Goal: Task Accomplishment & Management: Manage account settings

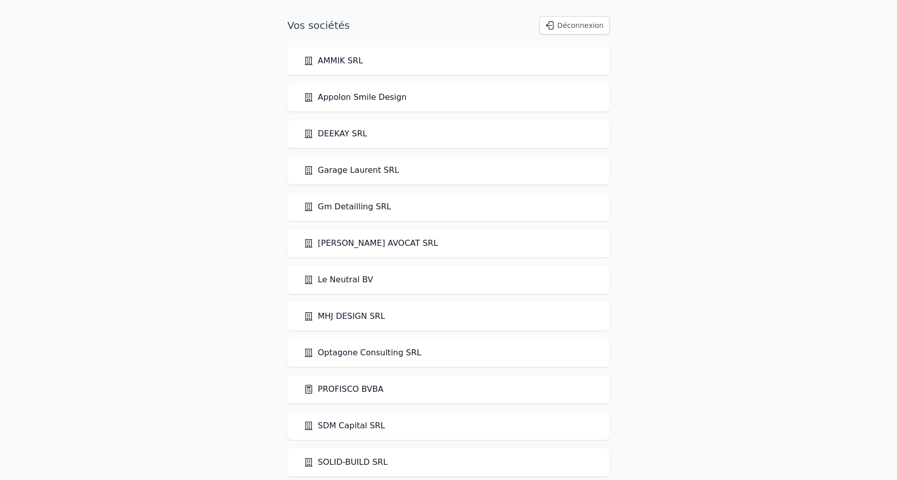
click at [337, 390] on link "PROFISCO BVBA" at bounding box center [344, 389] width 80 height 12
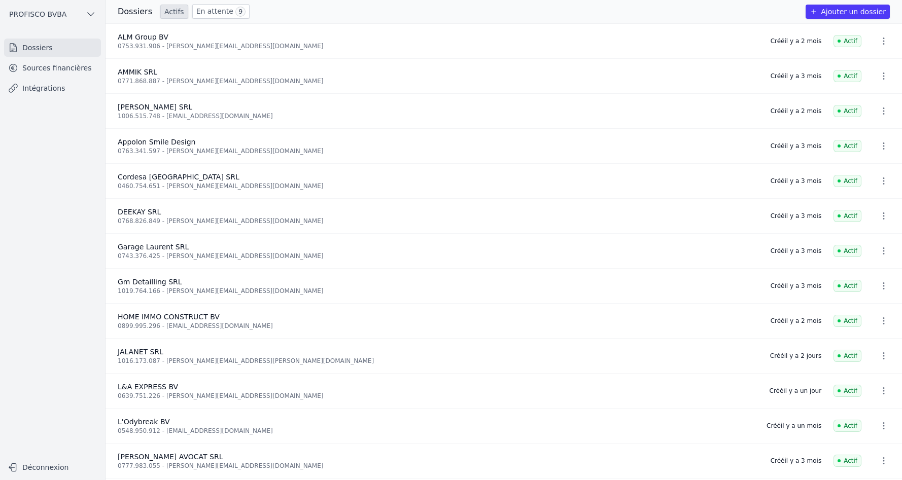
click at [205, 14] on link "En attente 9" at bounding box center [220, 11] width 57 height 15
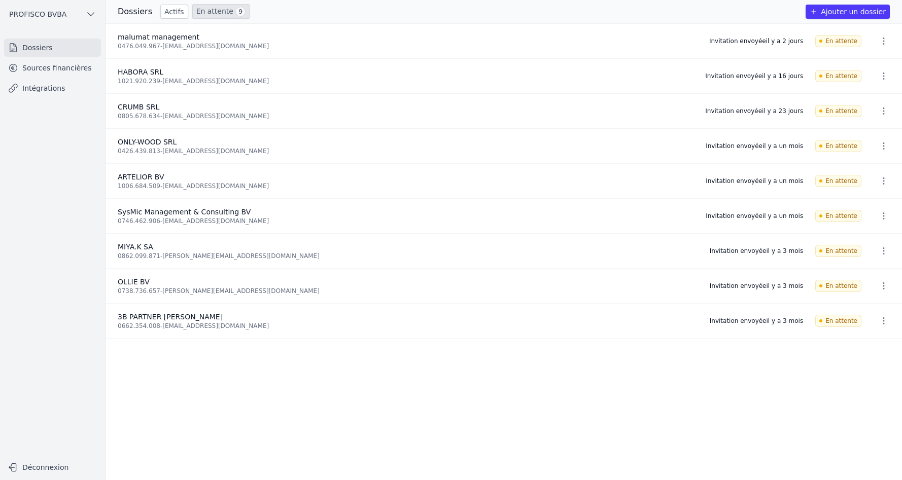
click at [57, 63] on link "Sources financières" at bounding box center [52, 68] width 97 height 18
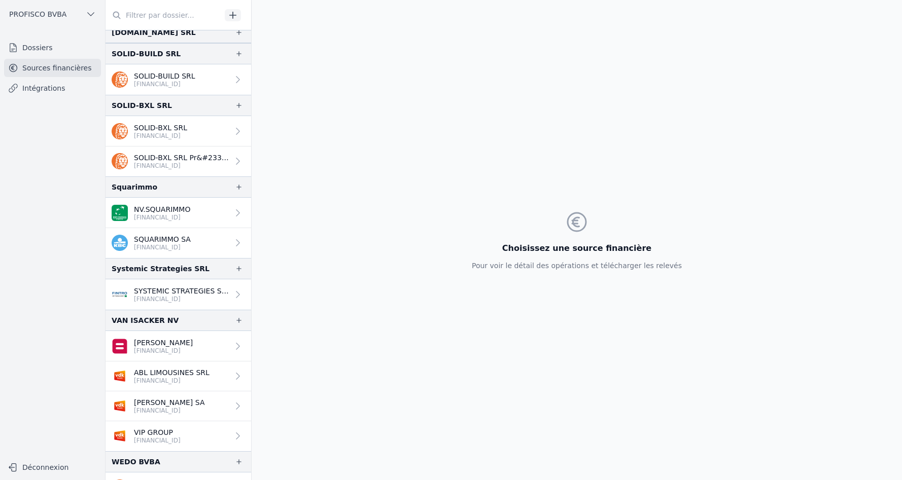
scroll to position [1289, 0]
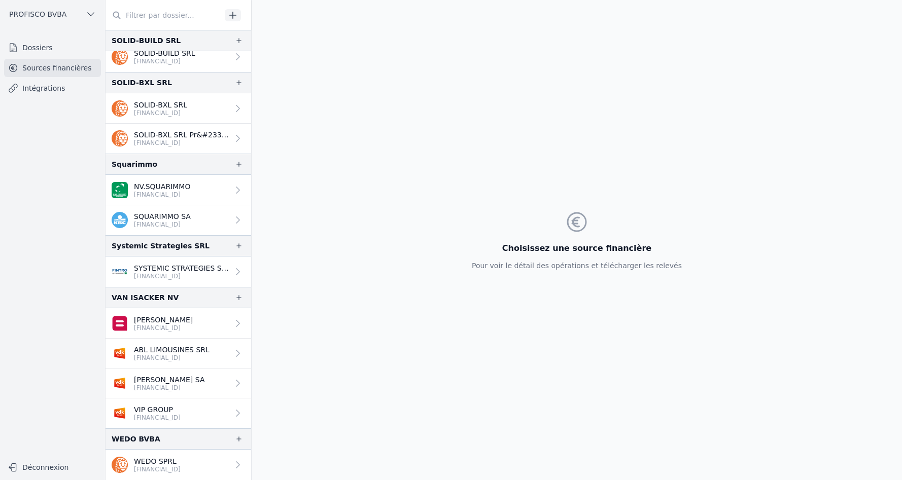
click at [177, 322] on p "[PERSON_NAME]" at bounding box center [163, 320] width 59 height 10
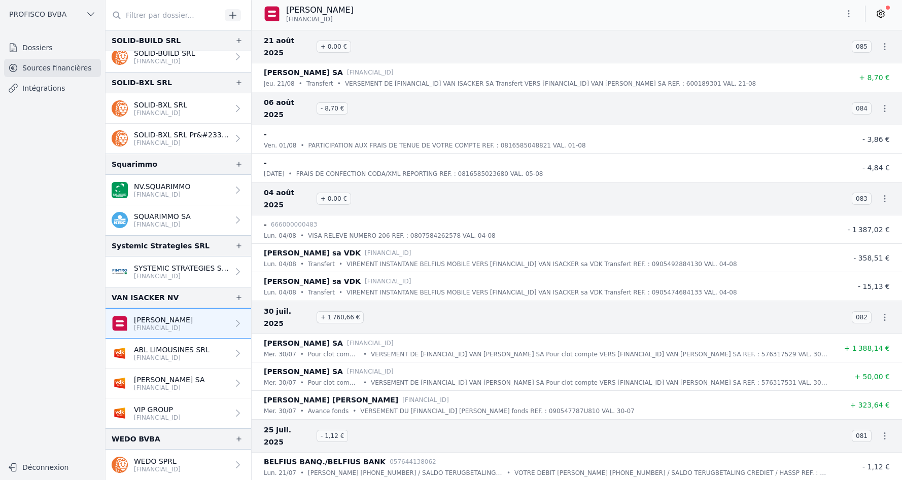
click at [881, 14] on icon at bounding box center [880, 14] width 3 height 3
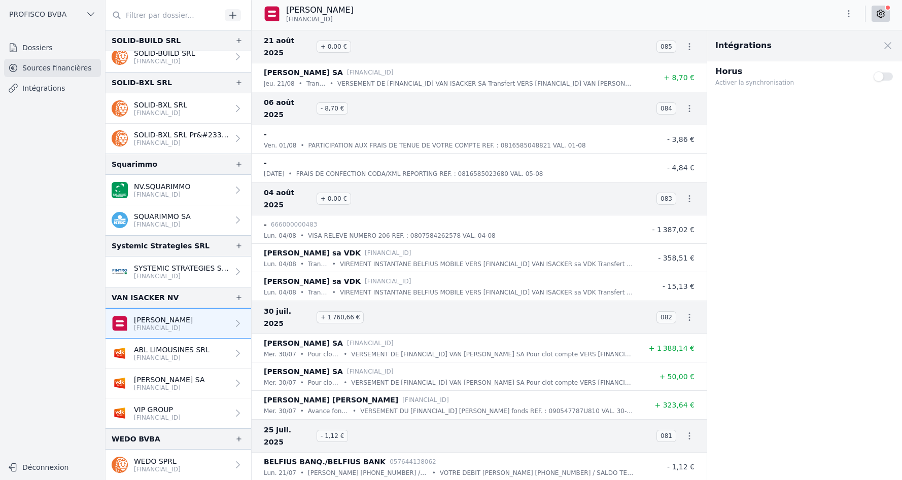
click at [880, 78] on button "Use setting" at bounding box center [883, 76] width 20 height 10
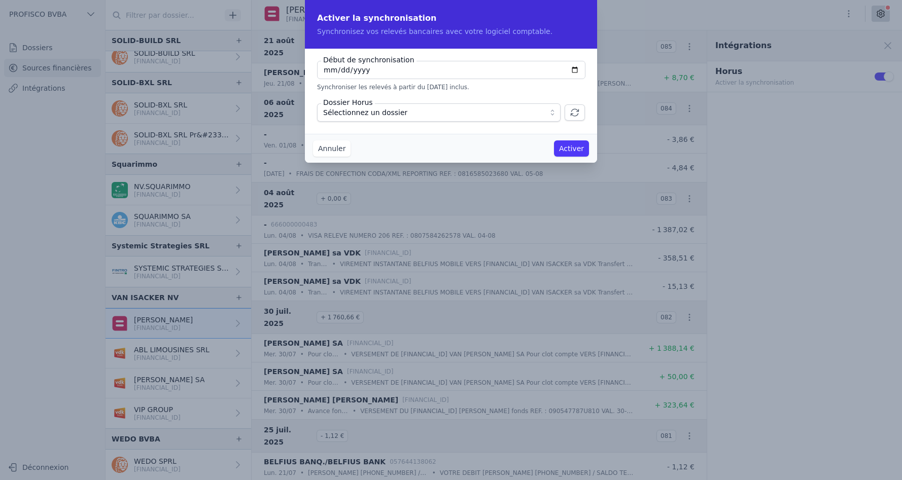
drag, startPoint x: 412, startPoint y: 68, endPoint x: 283, endPoint y: 70, distance: 128.8
click at [283, 70] on div "Activer la synchronisation Synchronisez vos relevés bancaires avec votre logici…" at bounding box center [451, 240] width 902 height 480
click at [362, 69] on input "[DATE]" at bounding box center [451, 70] width 268 height 18
type input "[DATE]"
click at [429, 113] on span "Sélectionnez un dossier" at bounding box center [431, 112] width 217 height 12
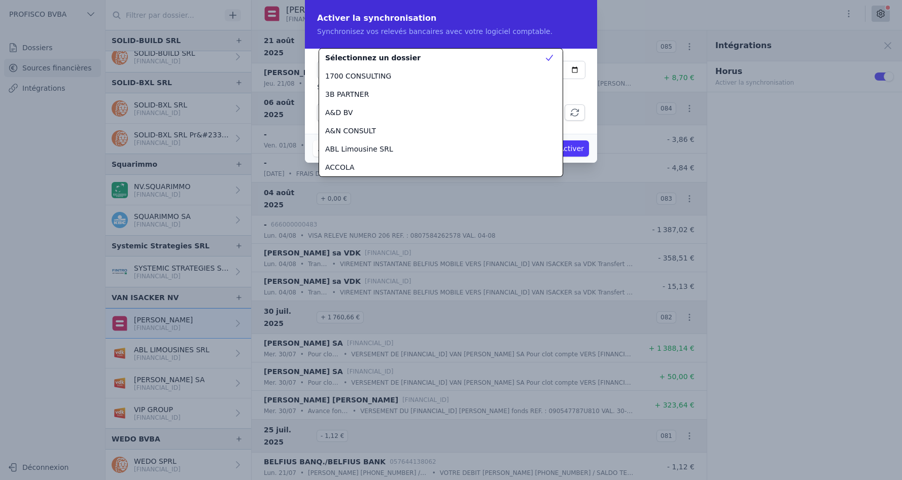
scroll to position [3103, 0]
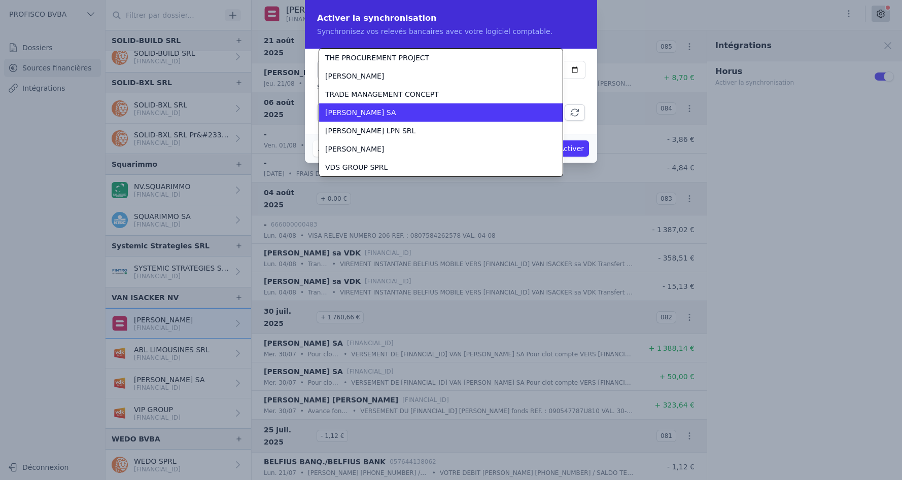
click at [410, 112] on div "[PERSON_NAME] SA" at bounding box center [434, 112] width 219 height 10
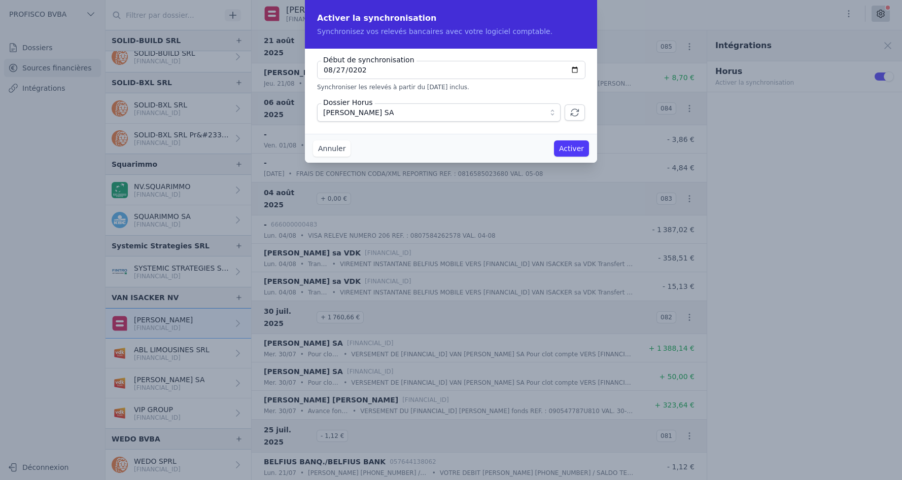
click at [568, 149] on button "Activer" at bounding box center [571, 148] width 35 height 16
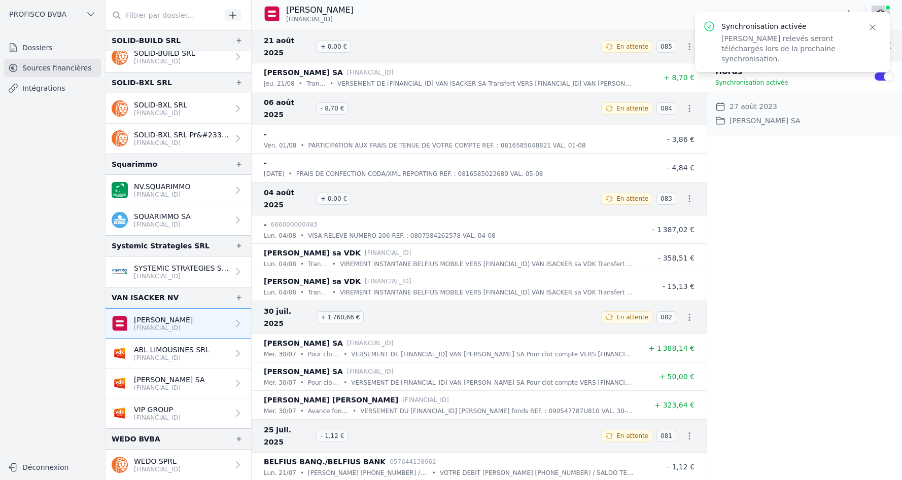
click at [171, 350] on p "ABL LIMOUSINES SRL" at bounding box center [172, 350] width 76 height 10
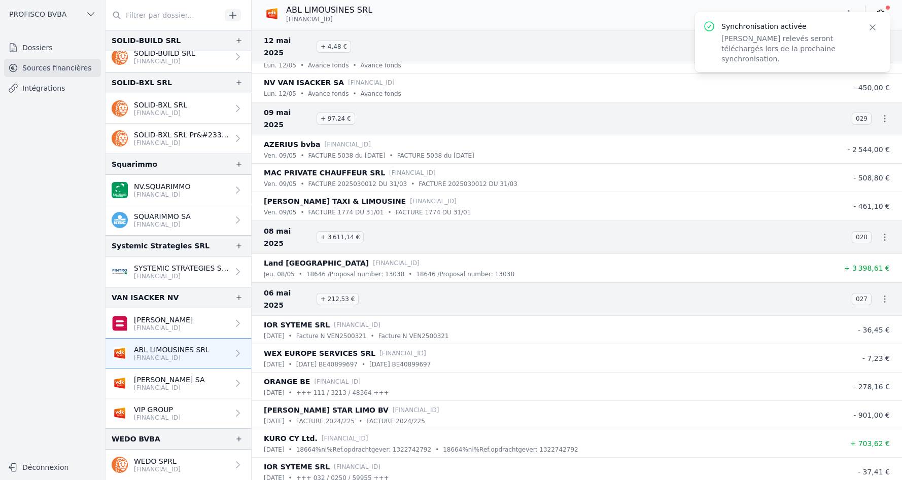
scroll to position [6645, 0]
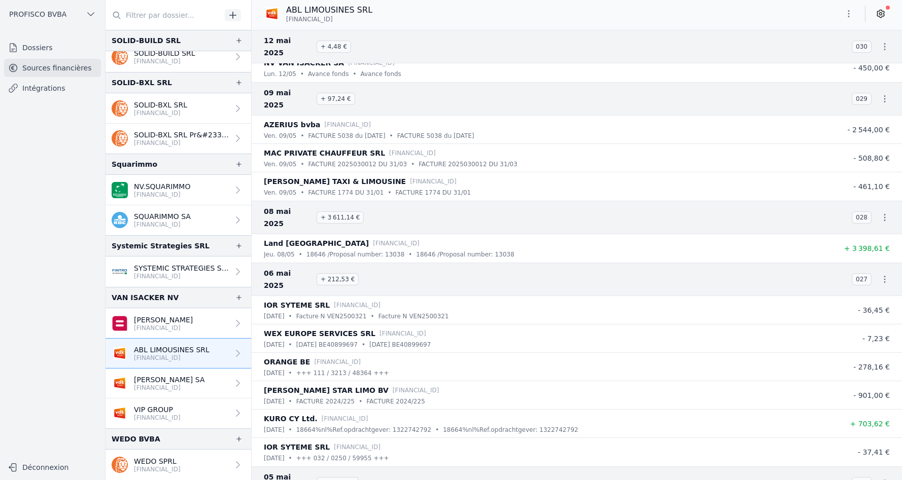
click at [897, 391] on nav "And 66 items before 14 mai 2025 + 1 296,57 € 031 WMH PROJECT SRL [FINANCIAL_ID]…" at bounding box center [577, 255] width 650 height 450
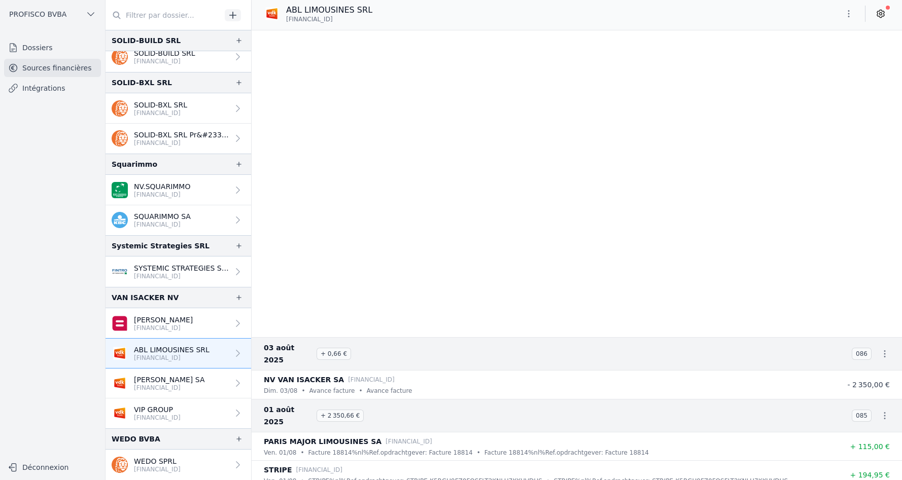
scroll to position [0, 0]
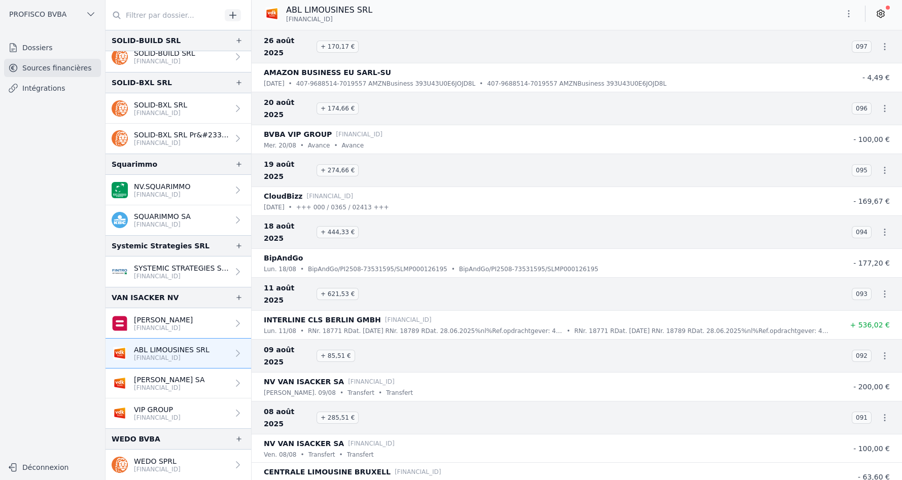
click at [879, 10] on icon at bounding box center [880, 14] width 10 height 10
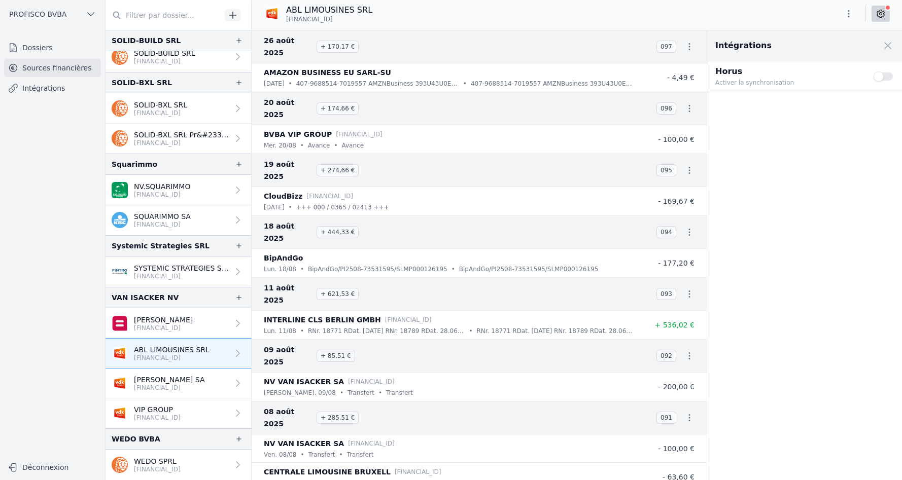
click at [881, 78] on button "Use setting" at bounding box center [883, 76] width 20 height 10
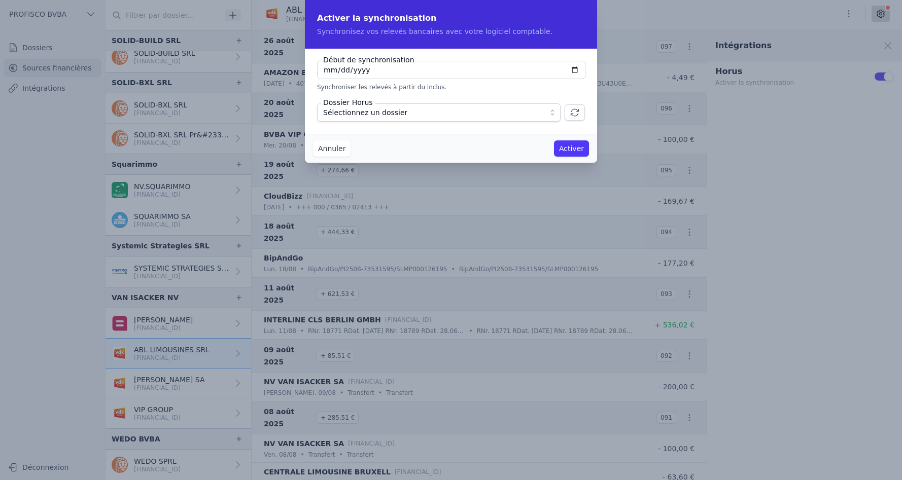
type input "[DATE]"
click at [405, 110] on span "Sélectionnez un dossier" at bounding box center [431, 112] width 217 height 12
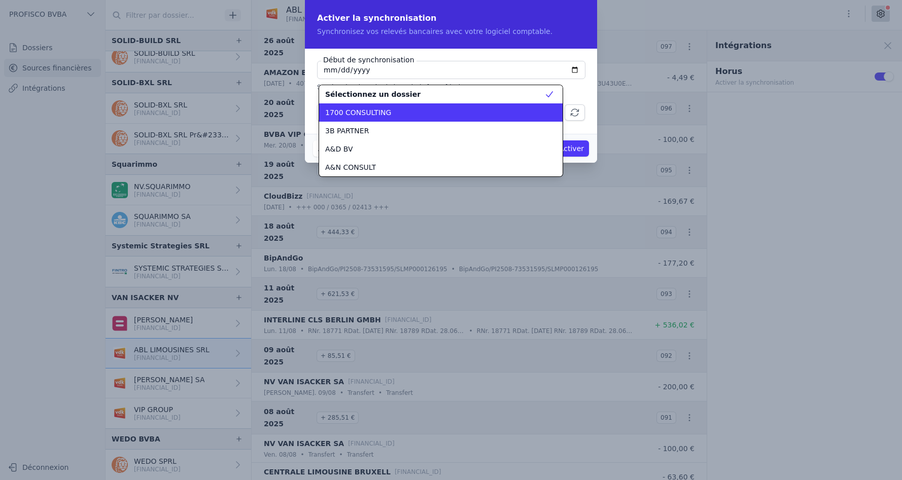
scroll to position [3, 0]
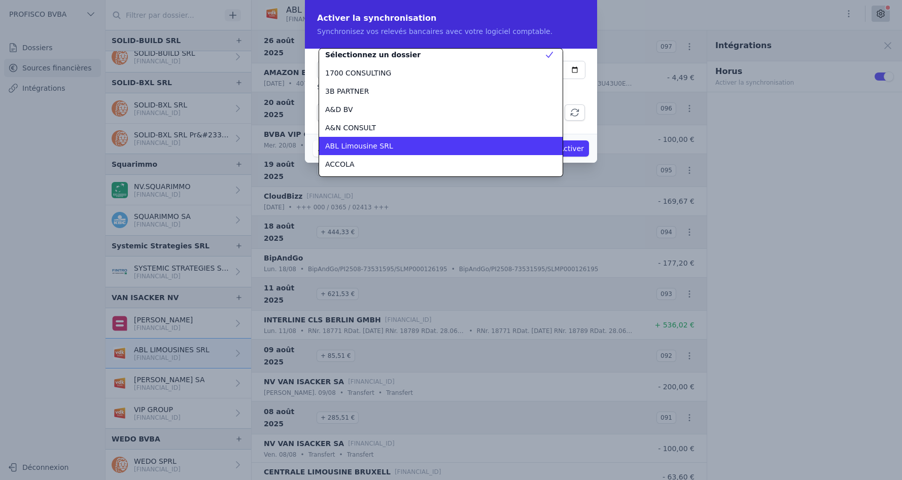
click at [370, 146] on span "ABL Limousine SRL" at bounding box center [359, 146] width 68 height 10
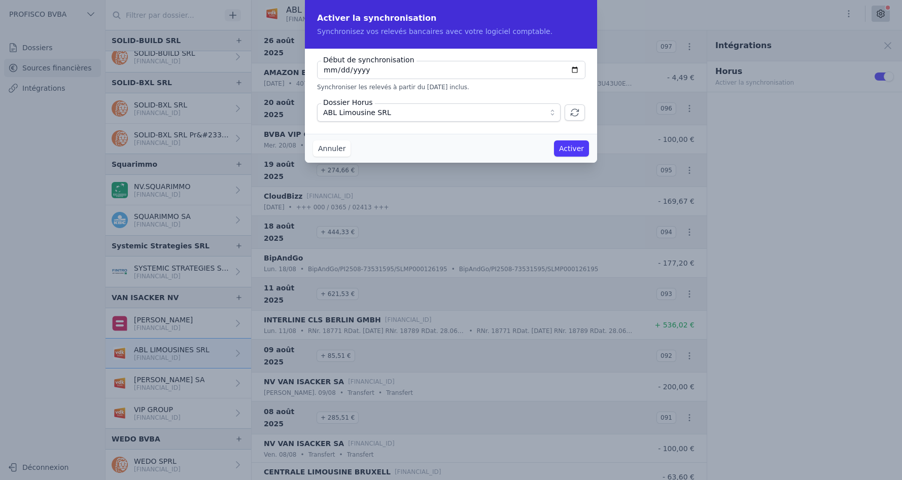
click at [570, 150] on button "Activer" at bounding box center [571, 148] width 35 height 16
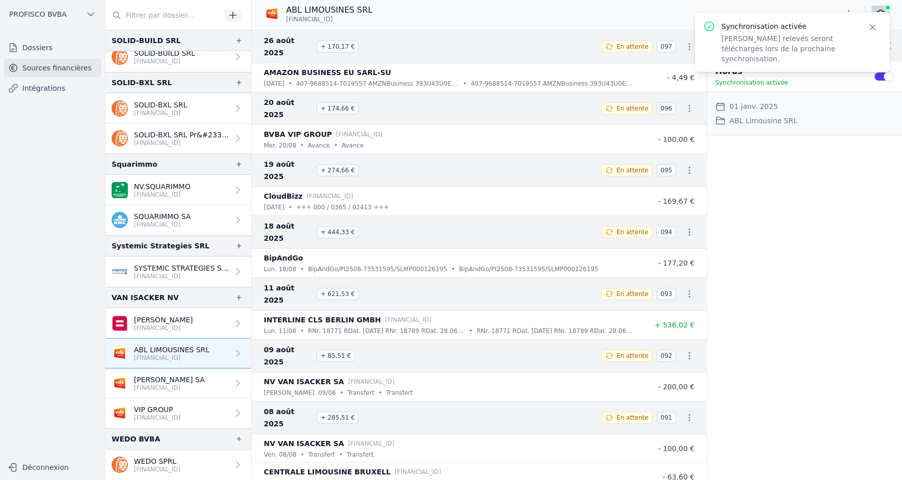
click at [185, 384] on p "[FINANCIAL_ID]" at bounding box center [169, 388] width 70 height 8
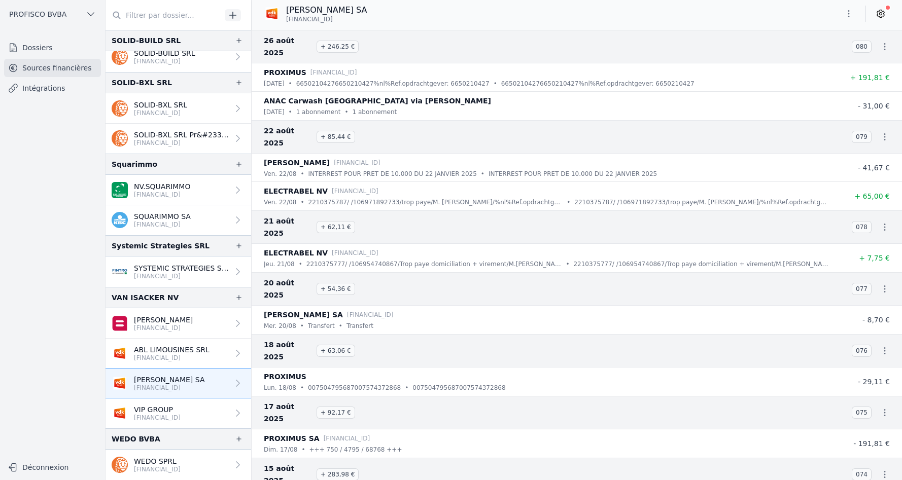
click at [883, 16] on icon at bounding box center [880, 14] width 10 height 10
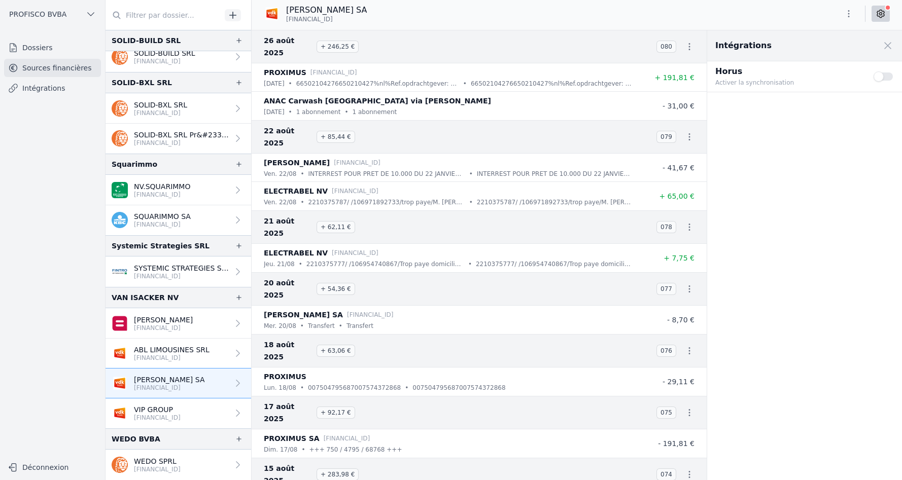
click at [882, 75] on button "Use setting" at bounding box center [883, 76] width 20 height 10
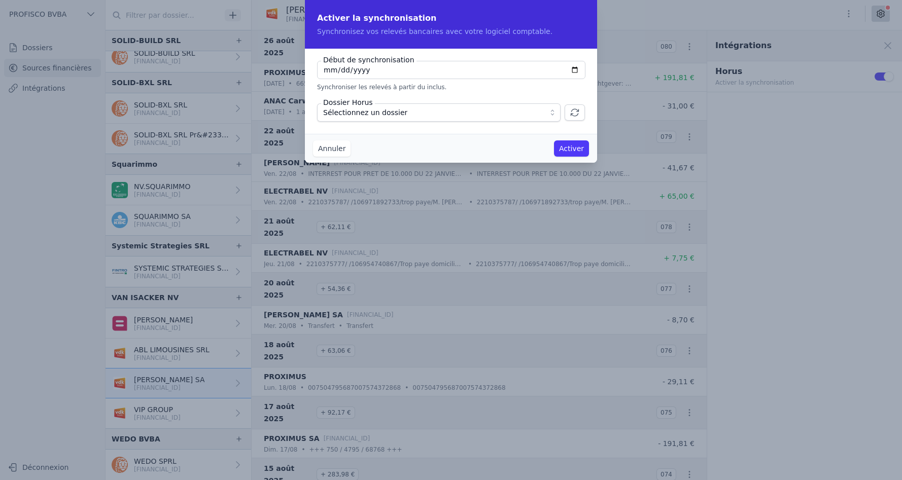
type input "[DATE]"
click at [422, 114] on span "Sélectionnez un dossier" at bounding box center [431, 112] width 217 height 12
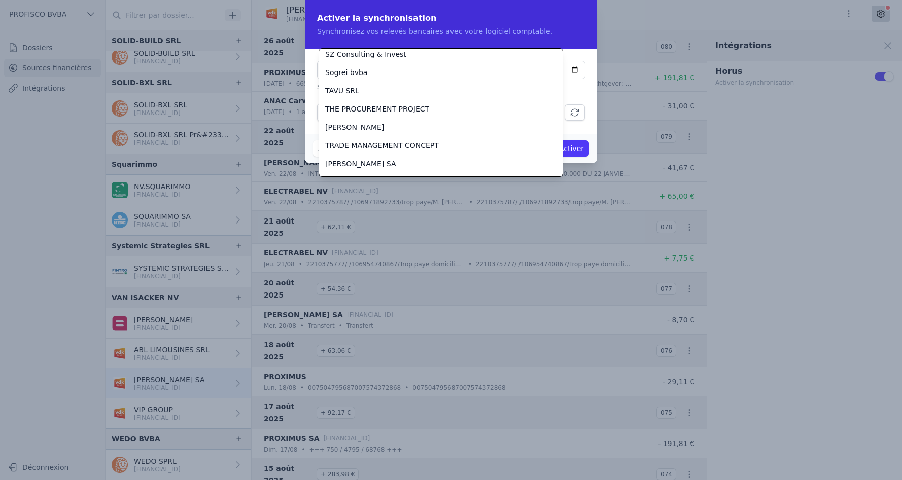
scroll to position [3069, 0]
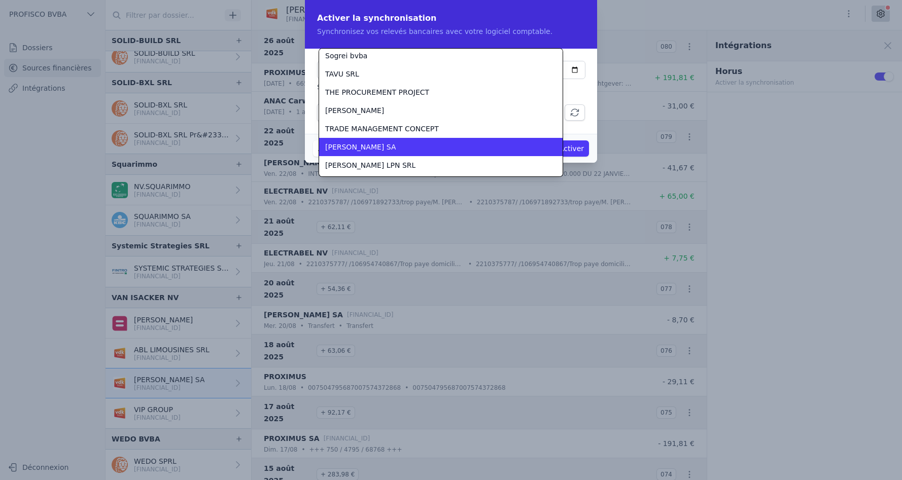
click at [355, 142] on span "[PERSON_NAME] SA" at bounding box center [360, 147] width 70 height 10
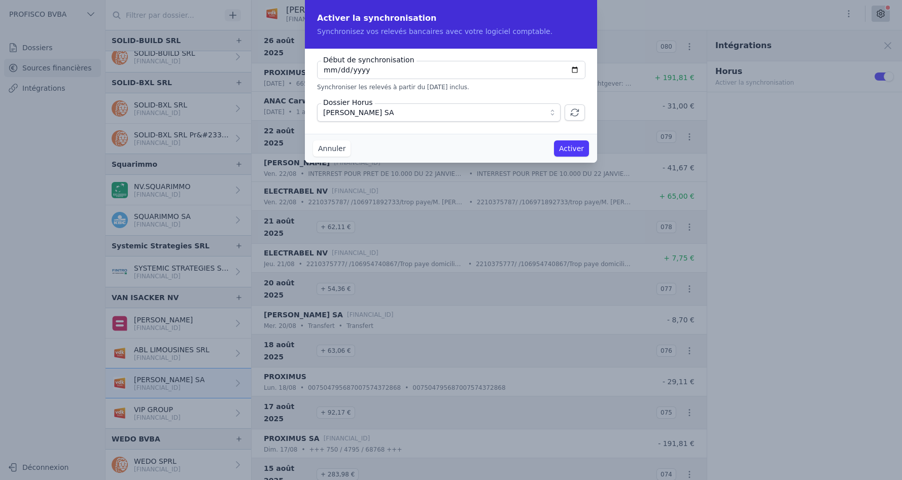
click at [571, 148] on button "Activer" at bounding box center [571, 148] width 35 height 16
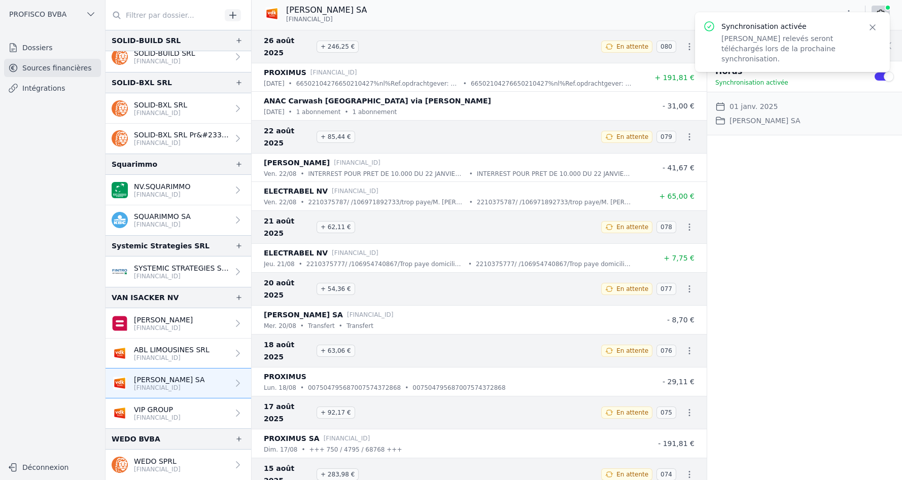
click at [181, 412] on p "VIP GROUP" at bounding box center [157, 410] width 47 height 10
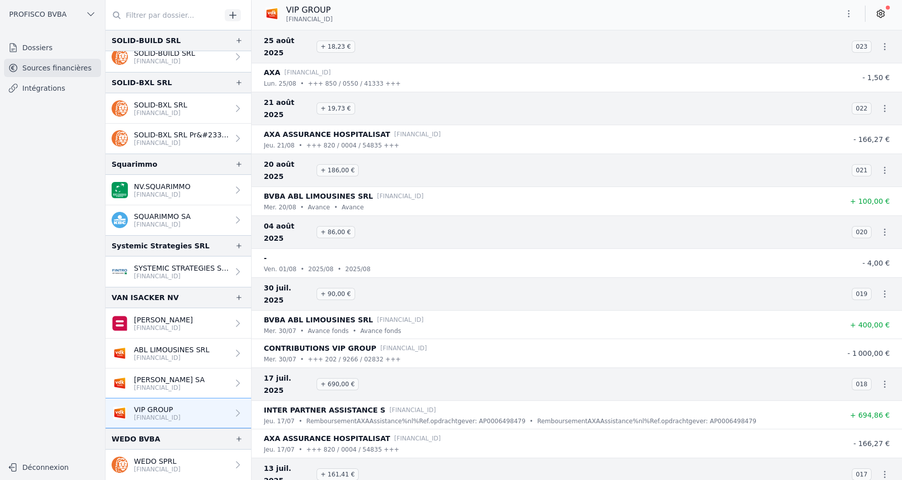
click at [878, 13] on icon at bounding box center [880, 14] width 10 height 10
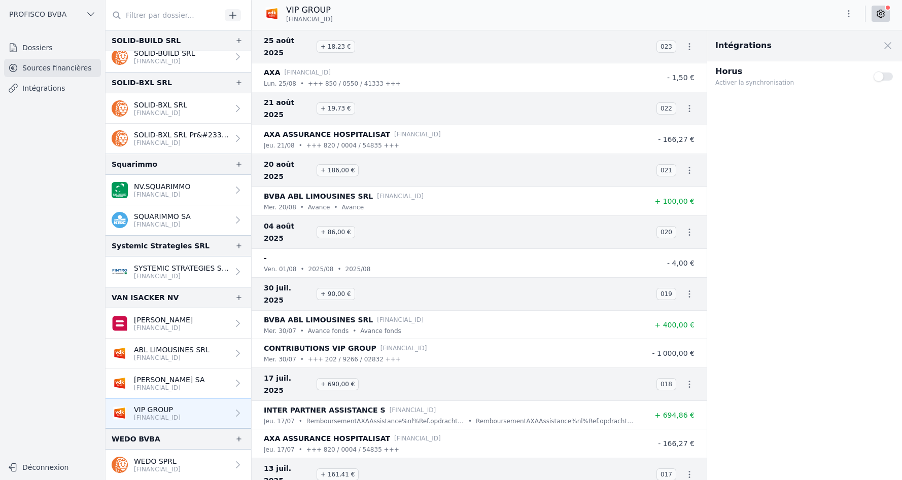
click at [887, 73] on button "Use setting" at bounding box center [883, 76] width 20 height 10
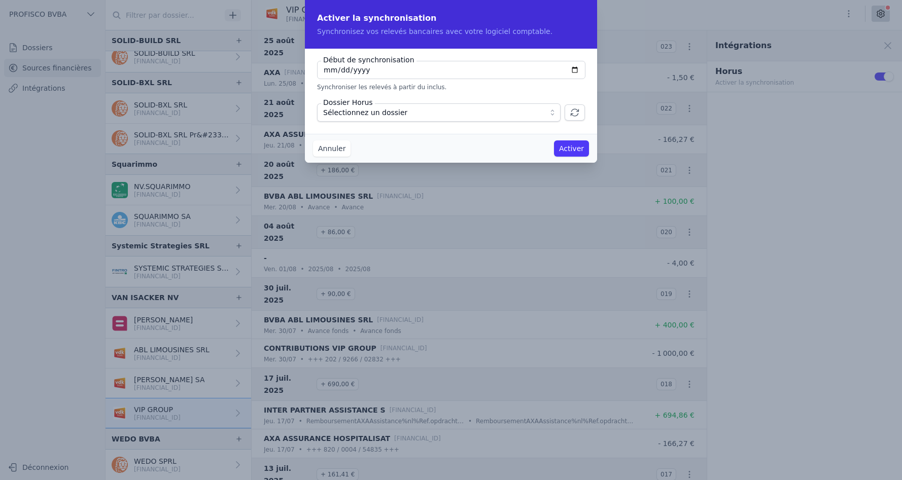
type input "[DATE]"
click at [456, 112] on span "Sélectionnez un dossier" at bounding box center [431, 112] width 217 height 12
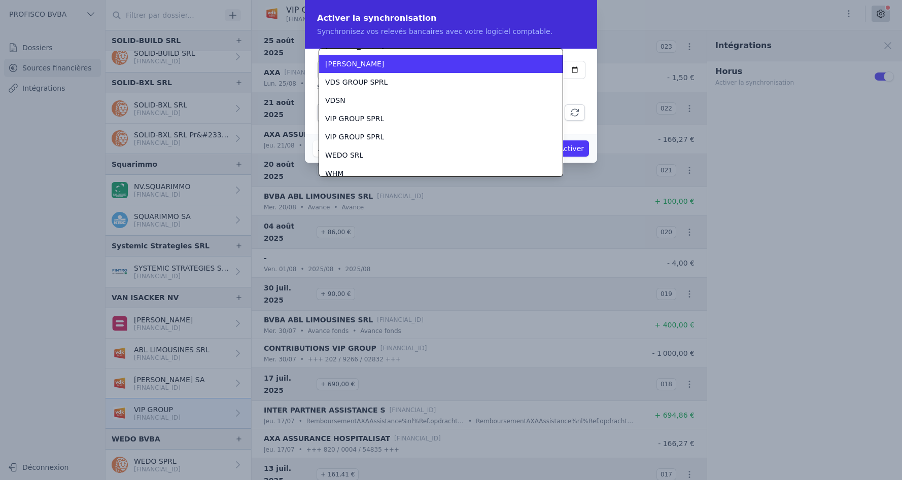
scroll to position [3190, 0]
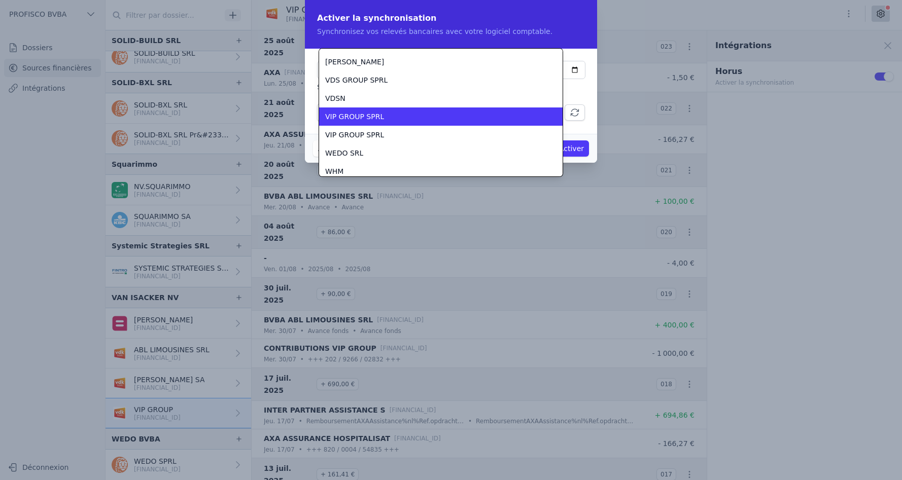
click at [436, 121] on div "VIP GROUP SPRL" at bounding box center [434, 117] width 219 height 10
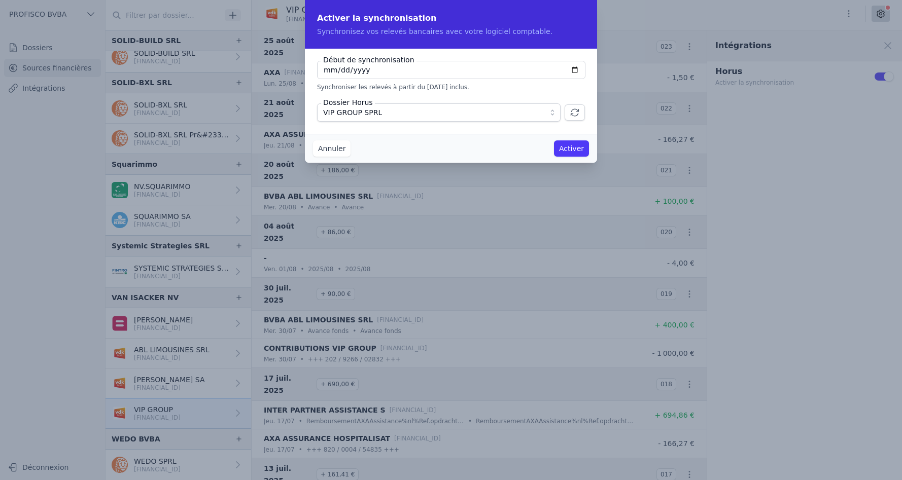
click at [580, 149] on button "Activer" at bounding box center [571, 148] width 35 height 16
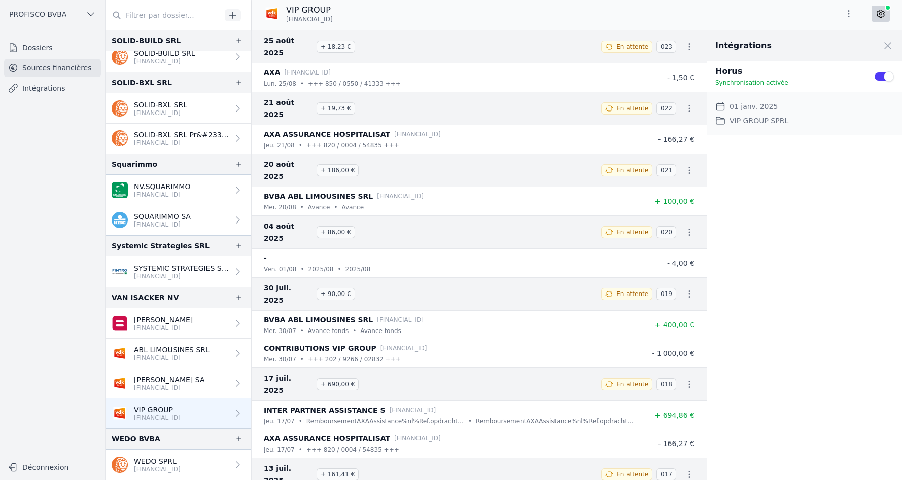
click at [882, 77] on button "Use setting" at bounding box center [883, 76] width 20 height 10
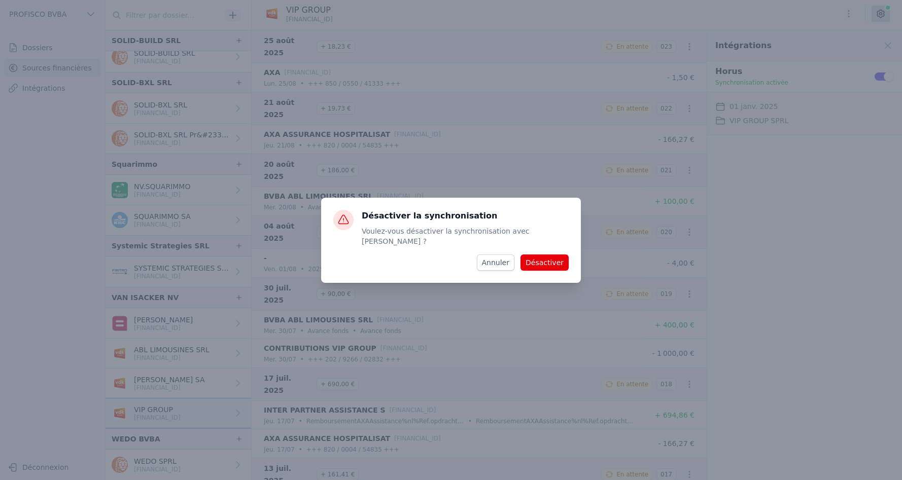
click at [547, 258] on button "Désactiver" at bounding box center [544, 263] width 48 height 16
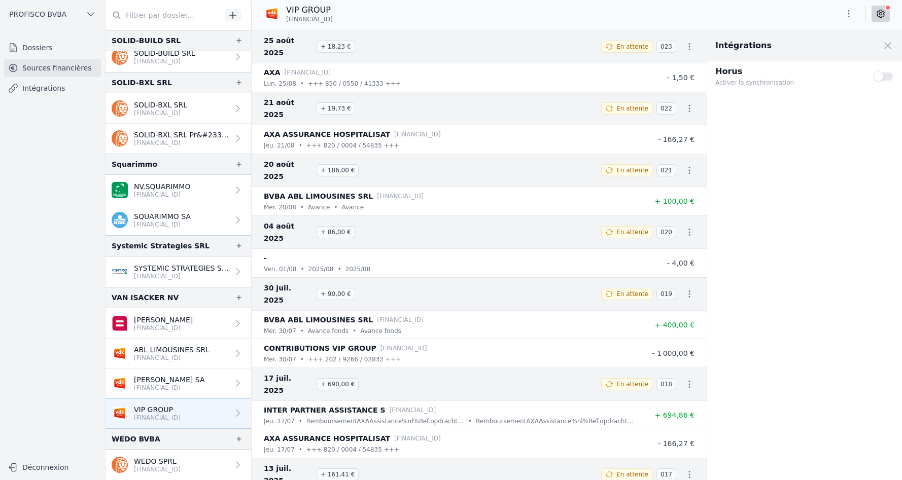
click at [887, 74] on button "Use setting" at bounding box center [883, 76] width 20 height 10
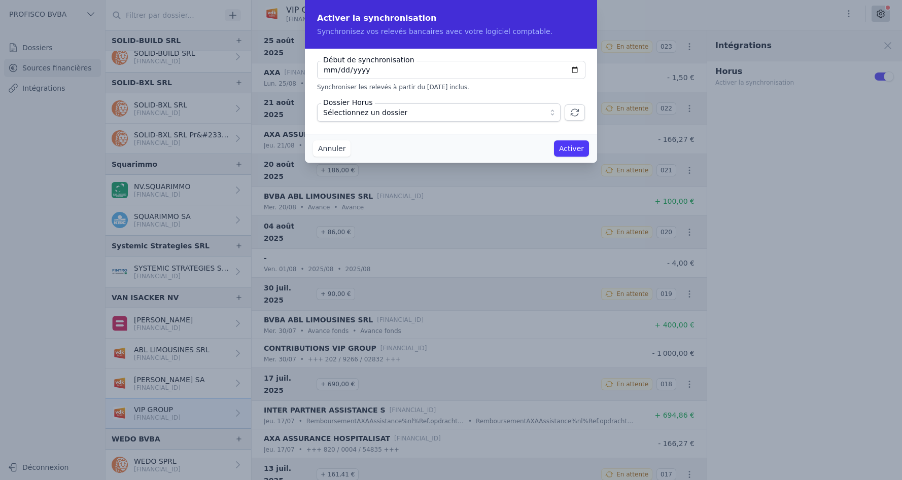
type input "[DATE]"
click at [513, 113] on span "VIP GROUP SPRL" at bounding box center [431, 112] width 217 height 12
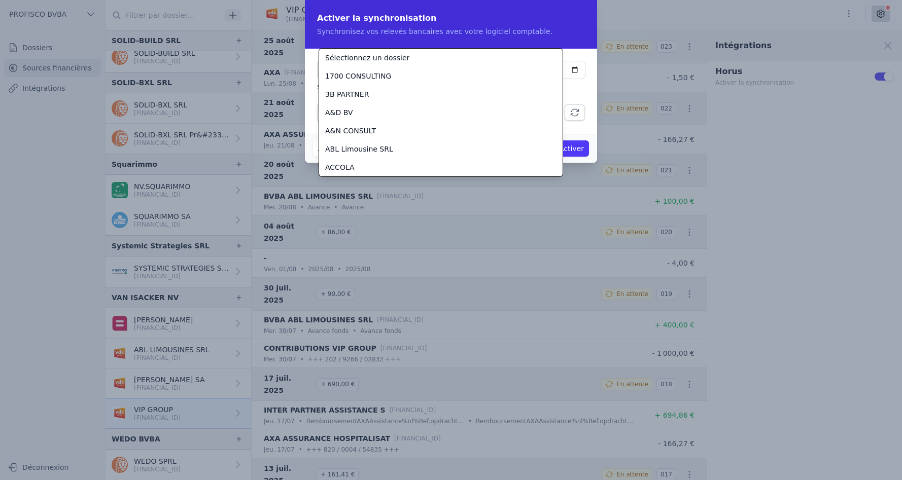
scroll to position [3194, 0]
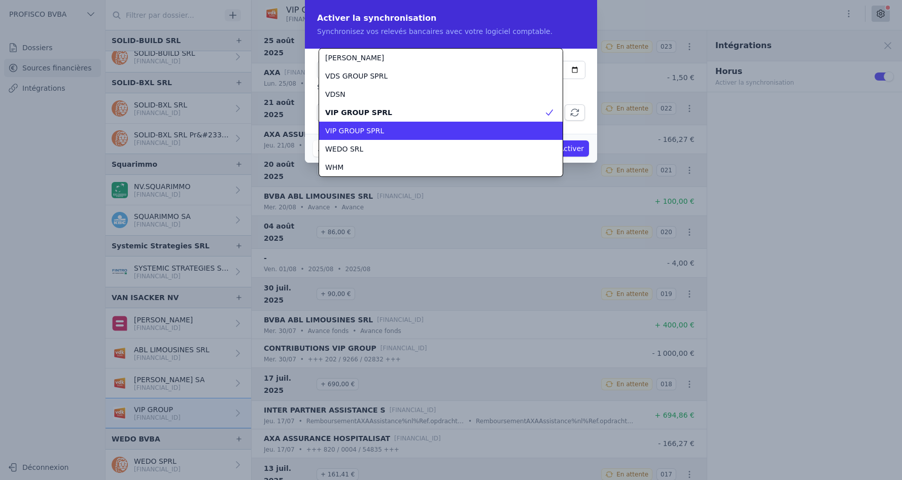
click at [452, 127] on div "VIP GROUP SPRL" at bounding box center [434, 131] width 219 height 10
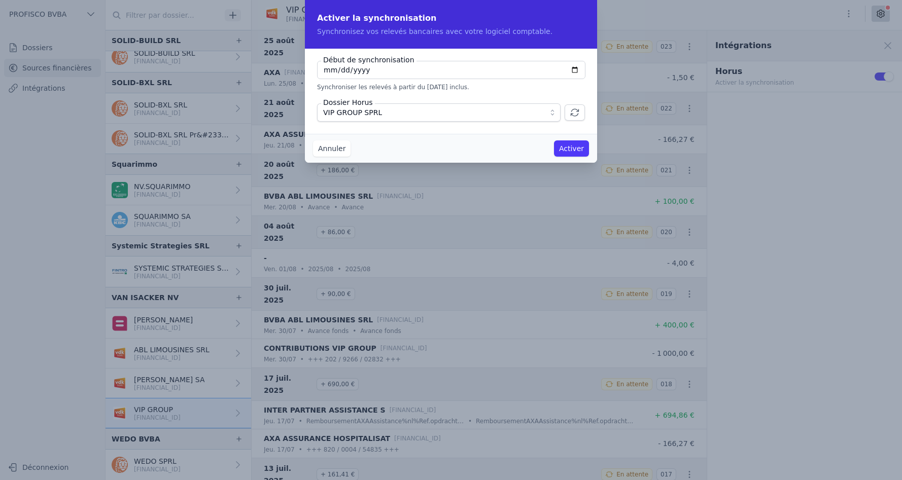
click at [568, 147] on button "Activer" at bounding box center [571, 148] width 35 height 16
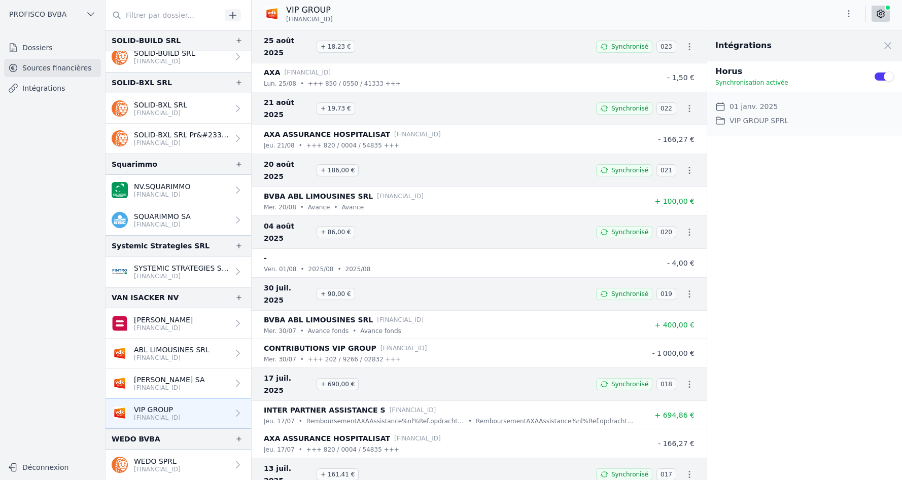
click at [885, 73] on button "Use setting" at bounding box center [883, 76] width 20 height 10
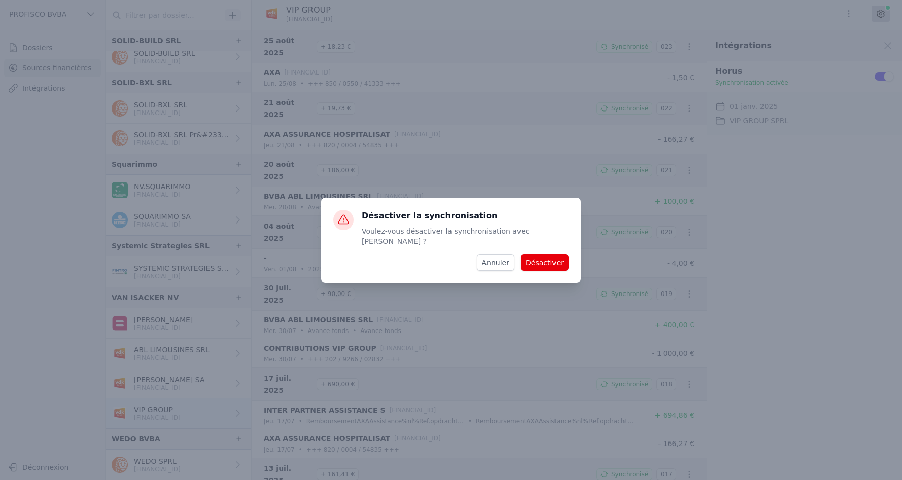
click at [531, 258] on button "Désactiver" at bounding box center [544, 263] width 48 height 16
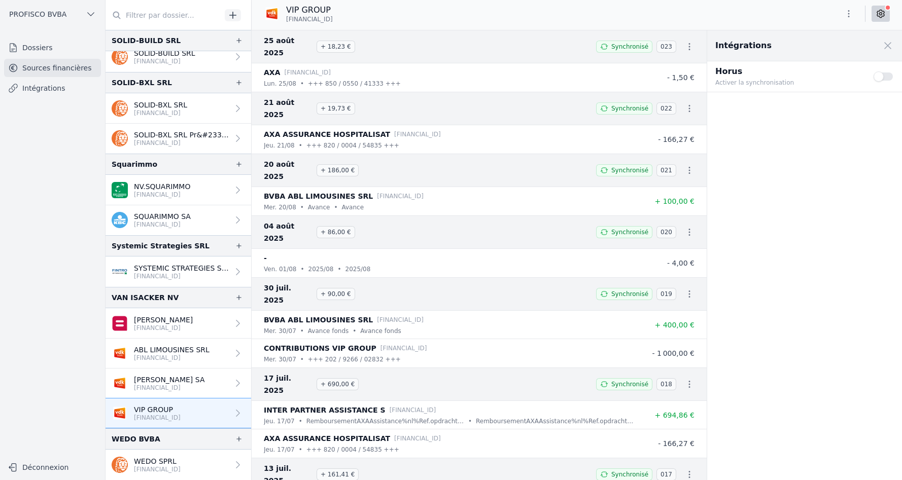
click at [883, 78] on button "Use setting" at bounding box center [883, 76] width 20 height 10
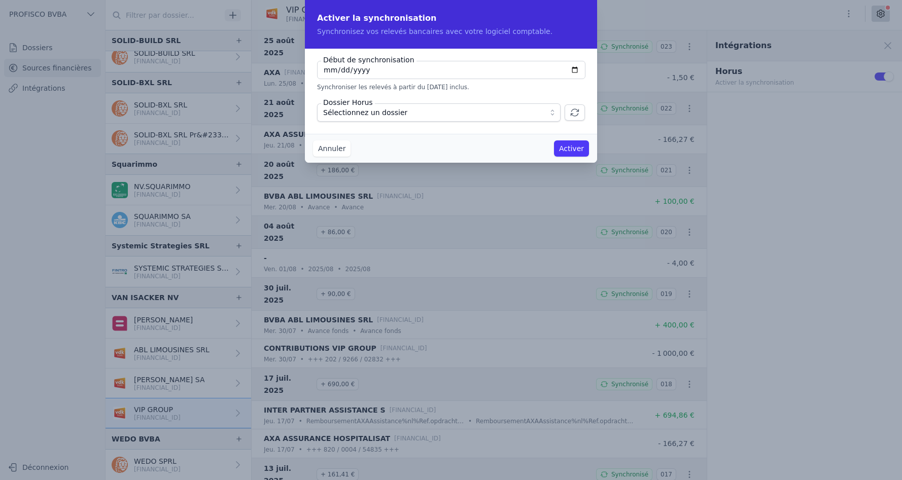
type input "[DATE]"
click at [415, 113] on span "Sélectionnez un dossier" at bounding box center [431, 112] width 217 height 12
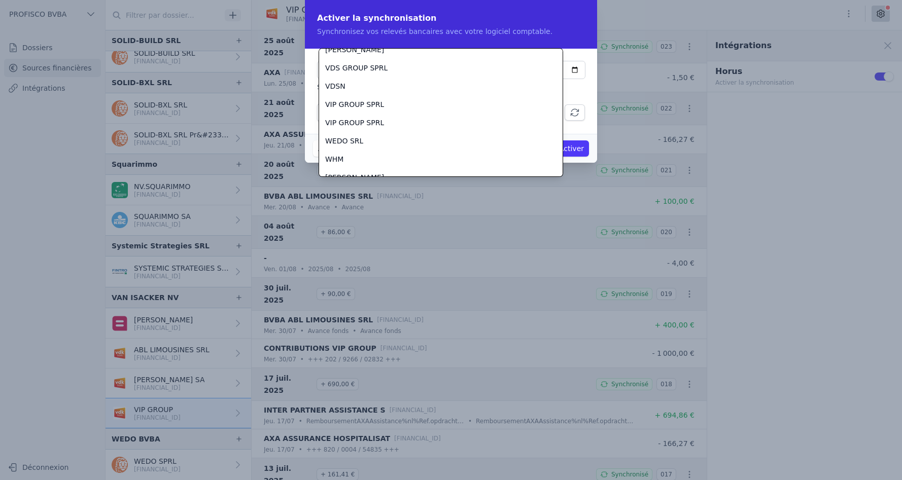
scroll to position [3205, 0]
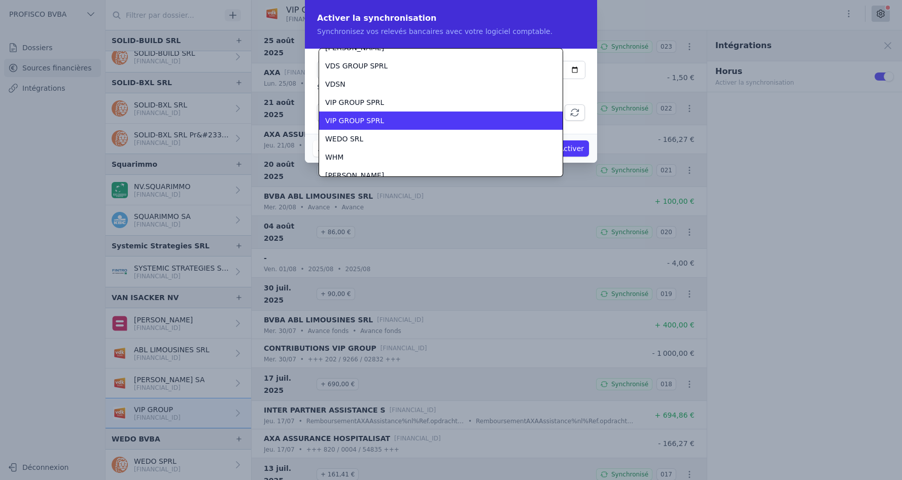
click at [426, 117] on div "VIP GROUP SPRL" at bounding box center [434, 121] width 219 height 10
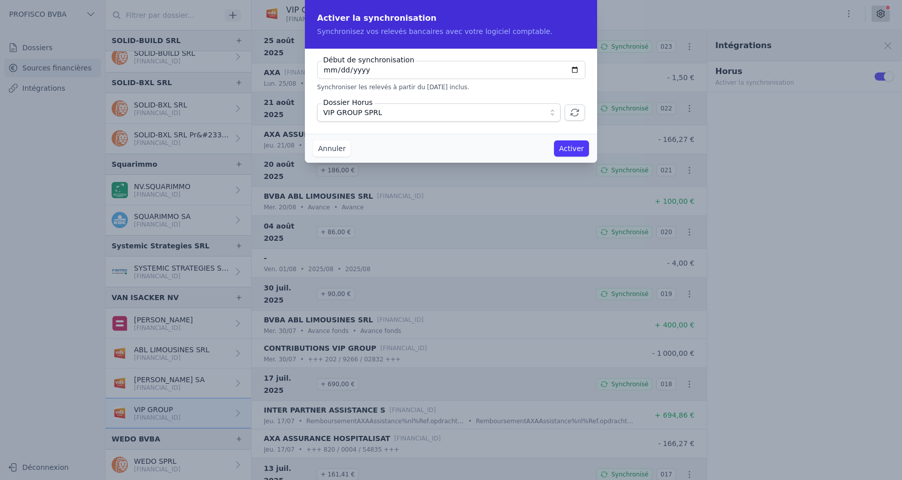
click at [576, 149] on button "Activer" at bounding box center [571, 148] width 35 height 16
